Goal: Task Accomplishment & Management: Use online tool/utility

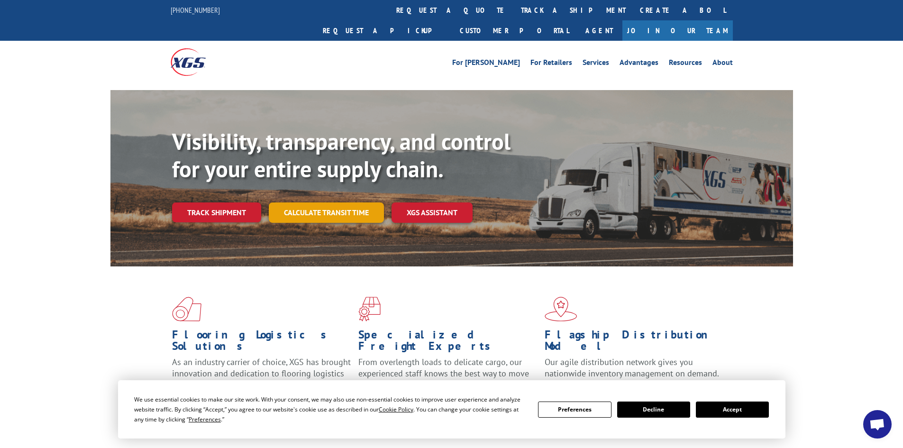
click at [319, 202] on link "Calculate transit time" at bounding box center [326, 212] width 115 height 20
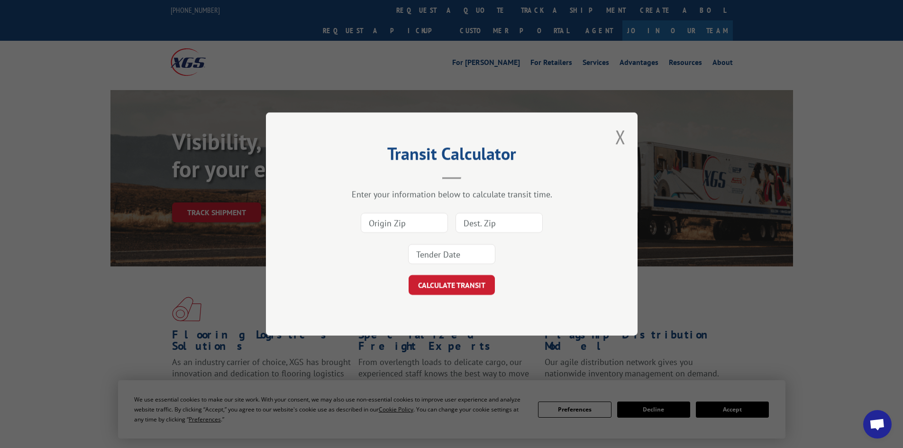
click at [387, 222] on input at bounding box center [404, 223] width 87 height 20
paste input "30719"
type input "30719"
click at [486, 227] on input at bounding box center [498, 223] width 87 height 20
type input "76117"
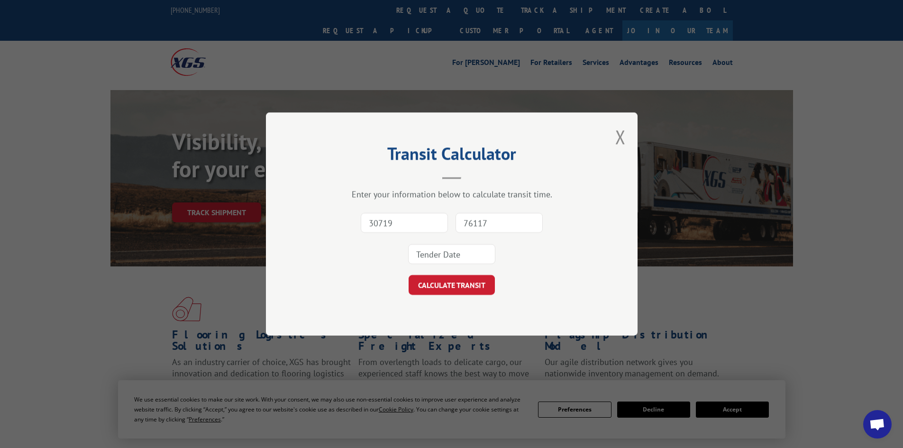
click at [445, 243] on div "30719 76117" at bounding box center [451, 238] width 277 height 63
click at [439, 255] on input at bounding box center [451, 254] width 87 height 20
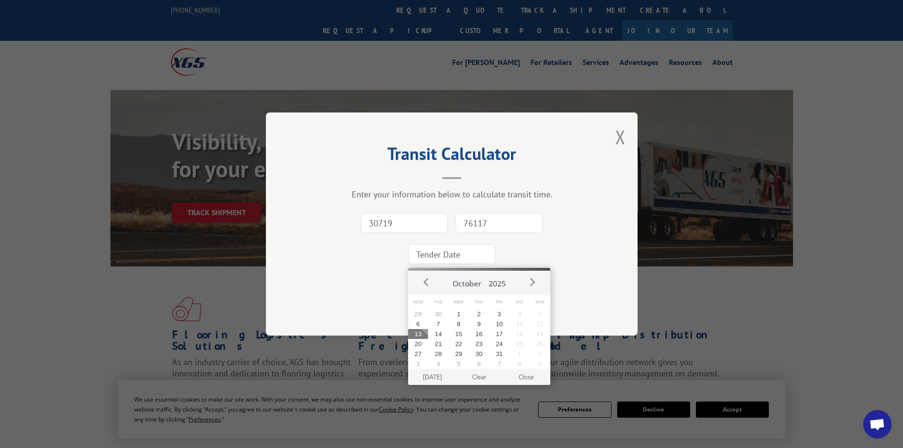
click at [419, 331] on button "13" at bounding box center [418, 334] width 20 height 10
type input "[DATE]"
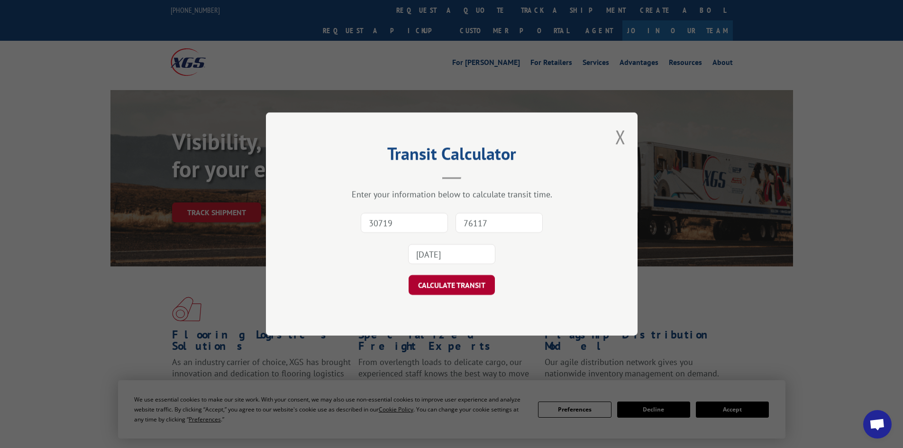
click at [460, 288] on button "CALCULATE TRANSIT" at bounding box center [451, 285] width 86 height 20
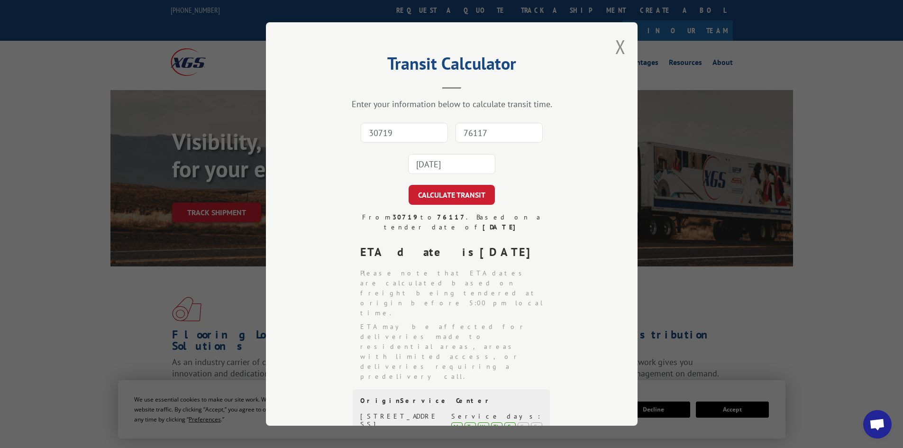
click at [395, 127] on input "30719" at bounding box center [404, 133] width 87 height 20
click at [396, 134] on input "30719" at bounding box center [404, 133] width 87 height 20
paste input
type input "30719"
click at [495, 131] on input "76117" at bounding box center [498, 133] width 87 height 20
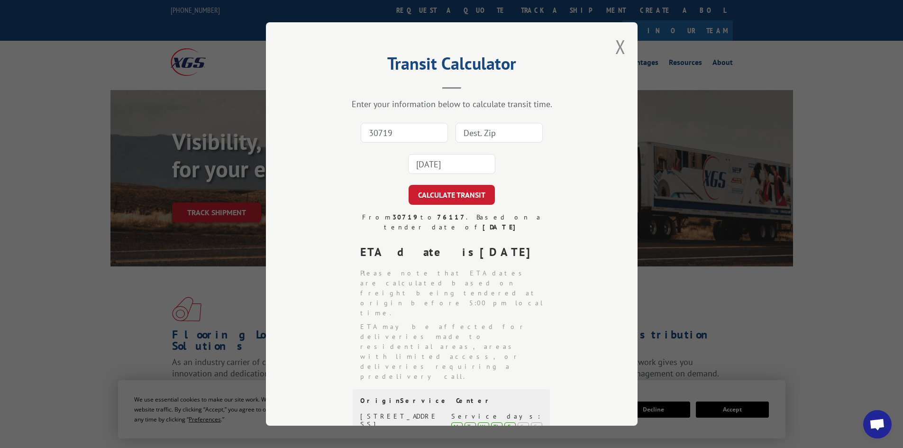
type input "76117"
click at [445, 164] on input "[DATE]" at bounding box center [451, 164] width 87 height 20
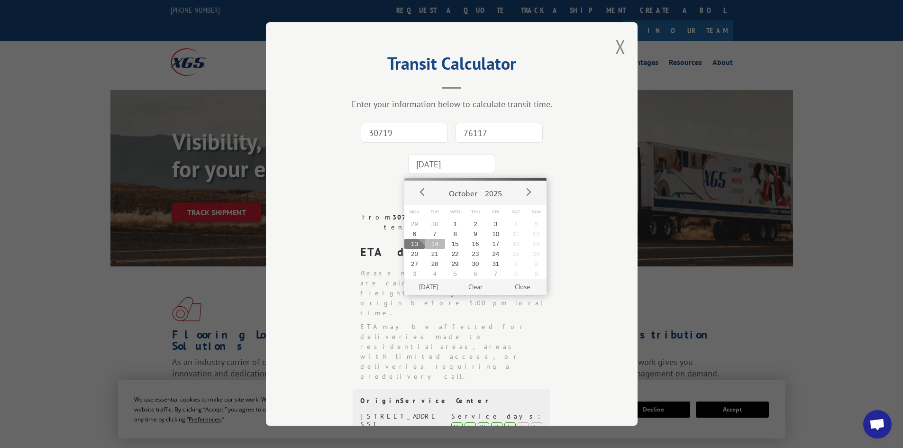
click at [440, 245] on button "14" at bounding box center [435, 244] width 20 height 10
type input "[DATE]"
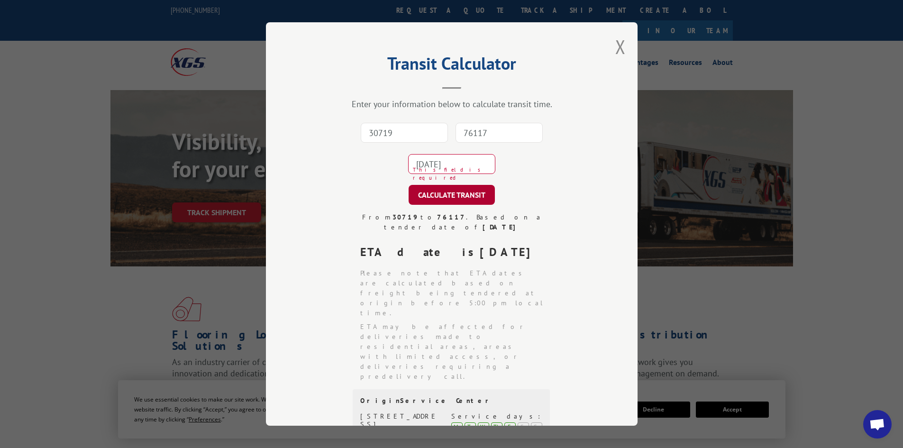
click at [454, 191] on button "CALCULATE TRANSIT" at bounding box center [451, 195] width 86 height 20
click at [418, 130] on input "30719" at bounding box center [404, 133] width 87 height 20
click at [469, 133] on input "76117" at bounding box center [498, 133] width 87 height 20
click at [400, 134] on input "76078" at bounding box center [404, 133] width 87 height 20
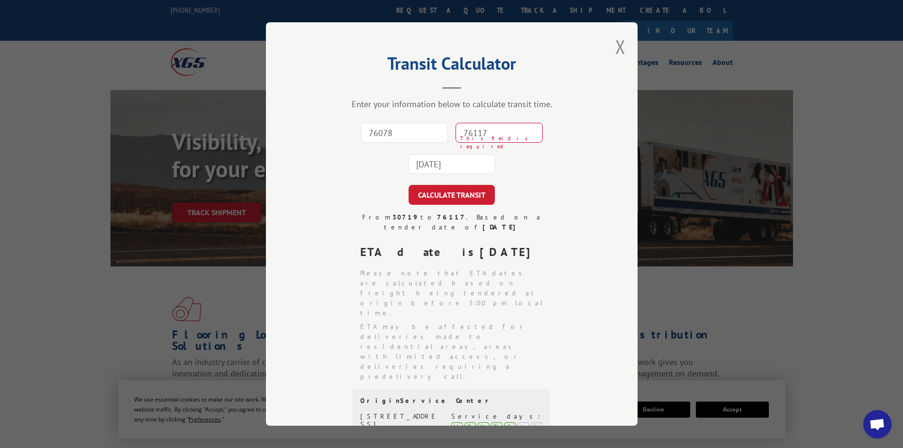
paste input "30719"
type input "30719"
click at [490, 136] on input "76117" at bounding box center [498, 133] width 87 height 20
type input "76117"
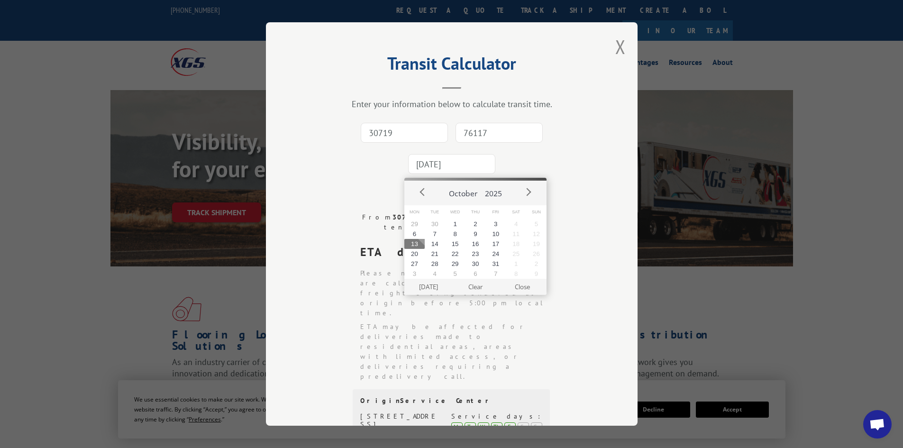
click at [457, 161] on input "[DATE]" at bounding box center [451, 164] width 87 height 20
click at [457, 247] on button "15" at bounding box center [455, 244] width 20 height 10
type input "[DATE]"
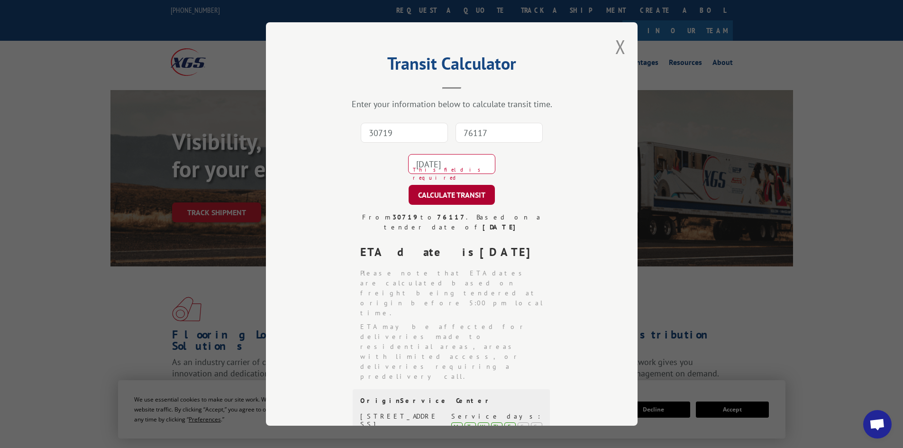
click at [455, 194] on button "CALCULATE TRANSIT" at bounding box center [451, 195] width 86 height 20
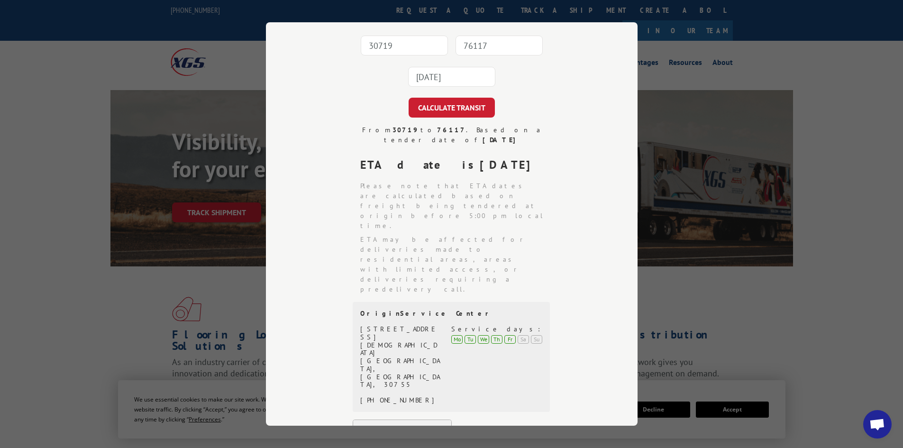
scroll to position [95, 0]
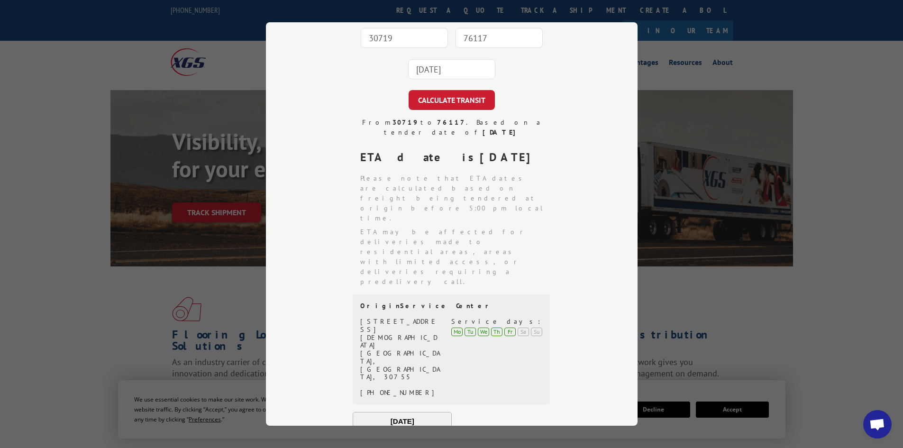
click at [617, 178] on div "Transit Calculator Enter your information below to calculate transit time. 3071…" at bounding box center [452, 223] width 372 height 403
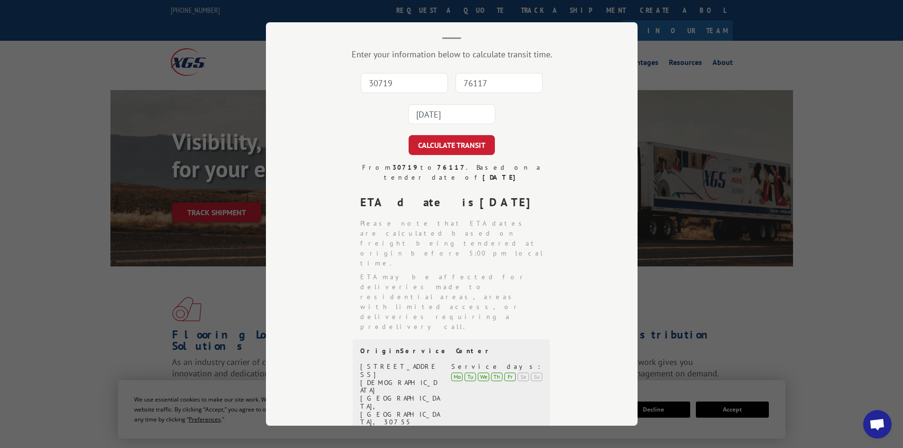
scroll to position [0, 0]
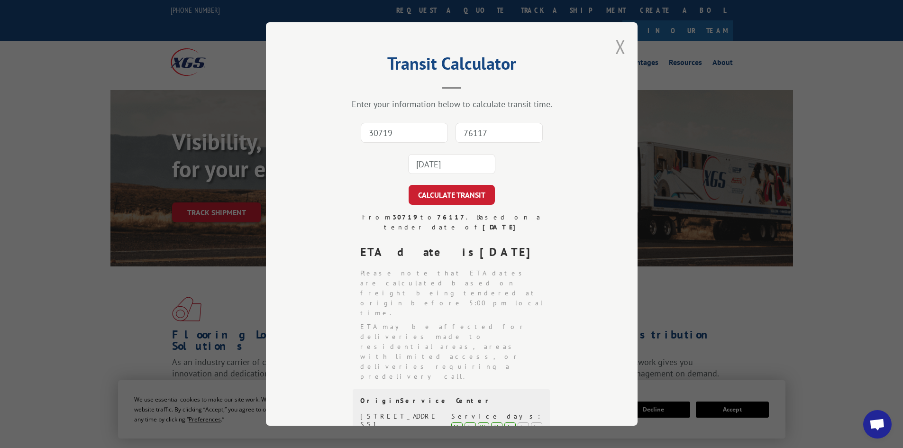
click at [617, 45] on button "Close modal" at bounding box center [620, 46] width 10 height 25
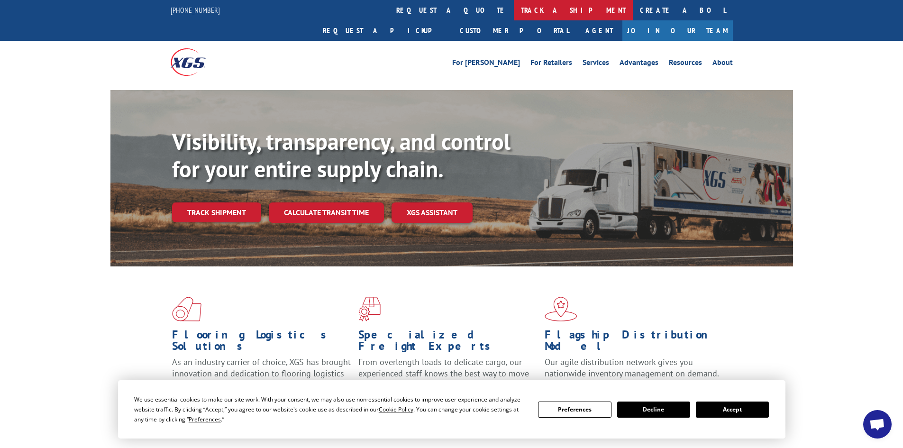
click at [514, 10] on link "track a shipment" at bounding box center [573, 10] width 119 height 20
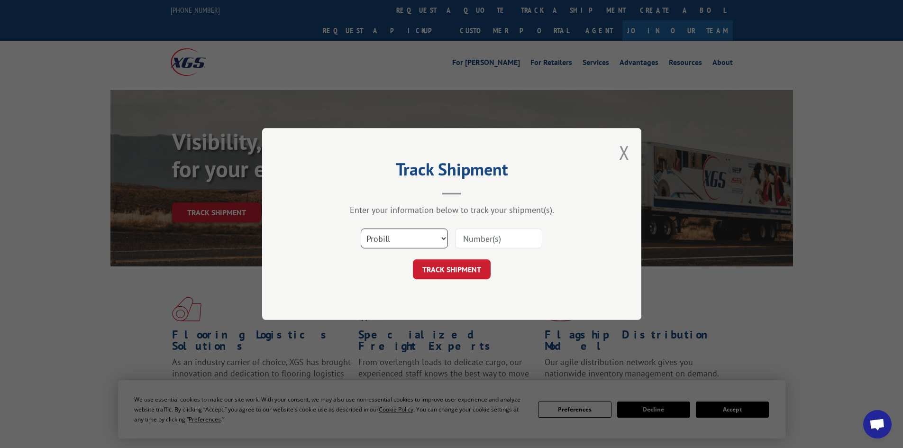
click at [388, 237] on select "Select category... Probill BOL PO" at bounding box center [404, 238] width 87 height 20
select select "po"
click at [361, 228] on select "Select category... Probill BOL PO" at bounding box center [404, 238] width 87 height 20
click at [495, 245] on input at bounding box center [498, 238] width 87 height 20
type input "fw000975"
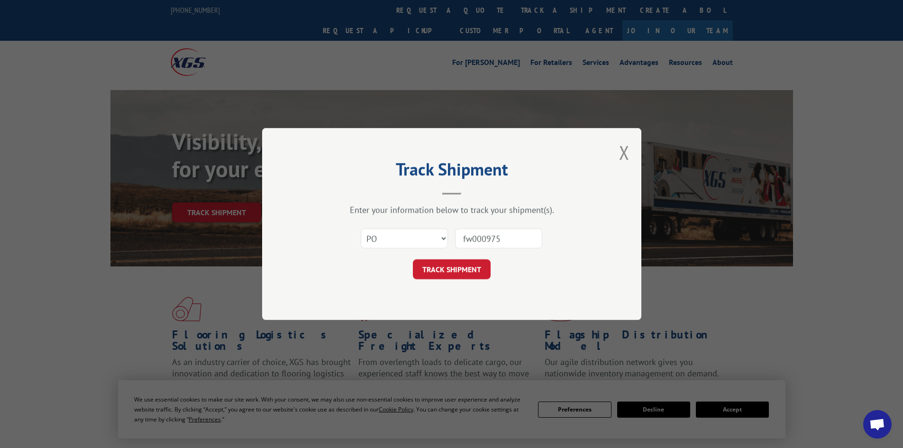
click button "TRACK SHIPMENT" at bounding box center [452, 269] width 78 height 20
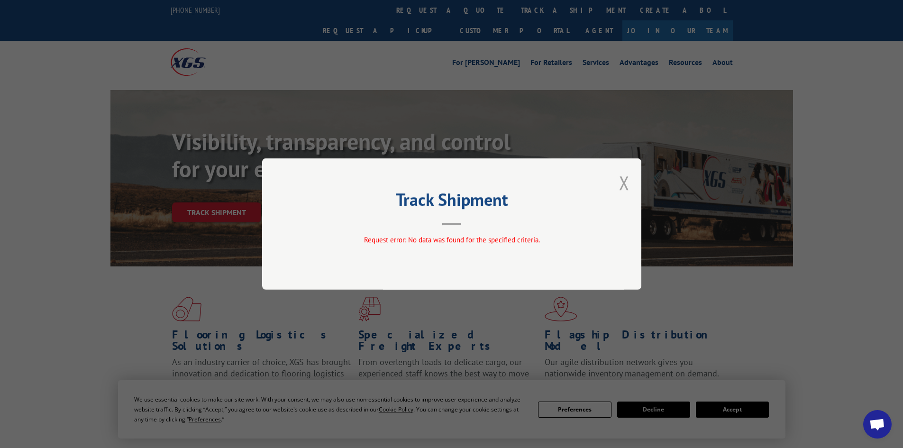
click at [624, 181] on button "Close modal" at bounding box center [624, 182] width 10 height 25
